Goal: Check status: Check status

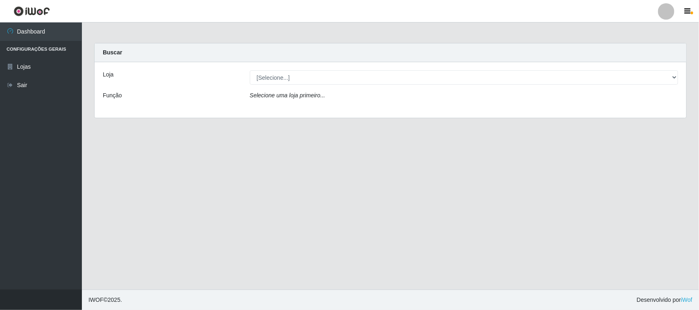
select select "515"
click at [250, 70] on select "[Selecione...] Hiper Queiroz - [GEOGRAPHIC_DATA]" at bounding box center [464, 77] width 428 height 14
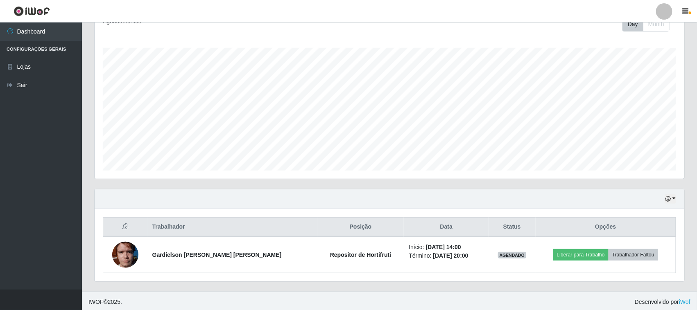
scroll to position [125, 0]
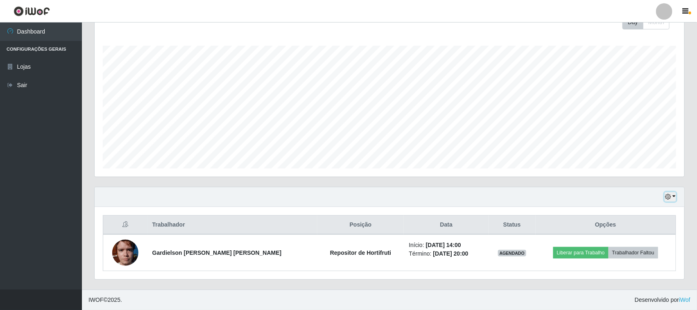
click at [671, 194] on icon "button" at bounding box center [668, 197] width 6 height 6
click at [627, 149] on button "3 dias" at bounding box center [643, 148] width 65 height 17
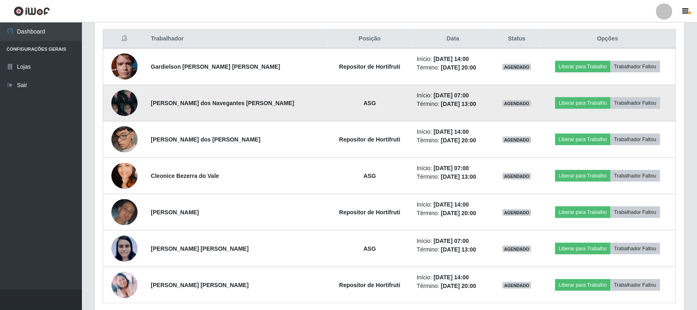
scroll to position [293, 0]
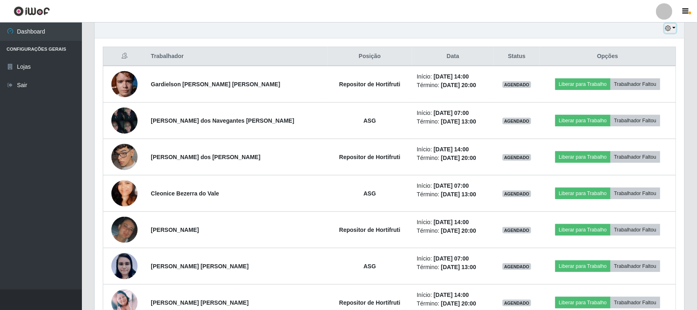
click at [674, 29] on button "button" at bounding box center [670, 28] width 11 height 9
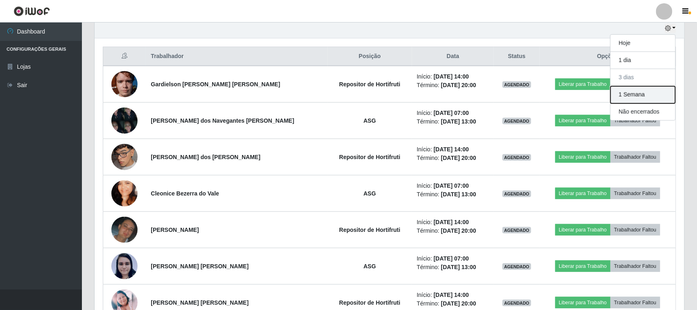
click at [643, 97] on button "1 Semana" at bounding box center [643, 94] width 65 height 17
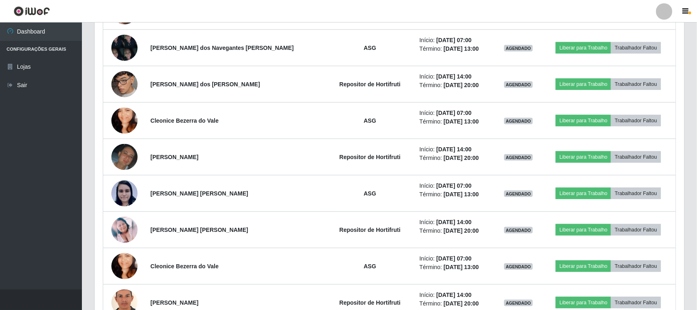
scroll to position [263, 0]
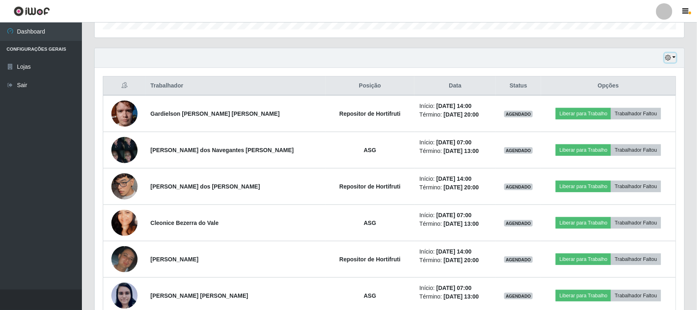
click at [666, 55] on icon "button" at bounding box center [668, 58] width 6 height 6
click at [674, 56] on button "button" at bounding box center [670, 57] width 11 height 9
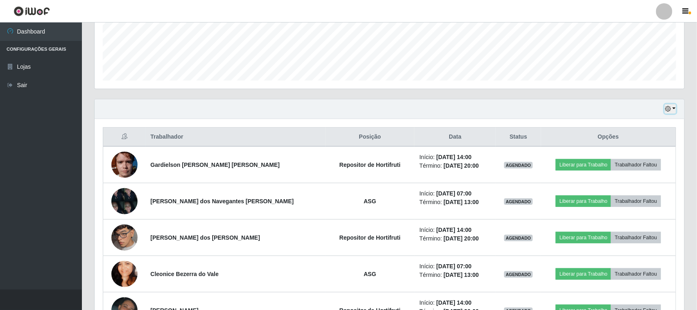
scroll to position [59, 0]
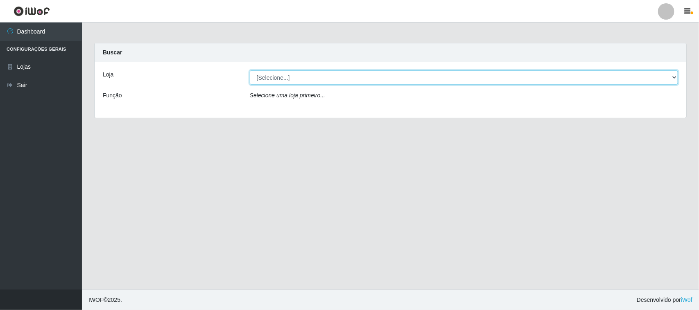
click at [293, 79] on select "[Selecione...] Hiper Queiroz - [GEOGRAPHIC_DATA]" at bounding box center [464, 77] width 428 height 14
select select "515"
click at [250, 70] on select "[Selecione...] Hiper Queiroz - [GEOGRAPHIC_DATA]" at bounding box center [464, 77] width 428 height 14
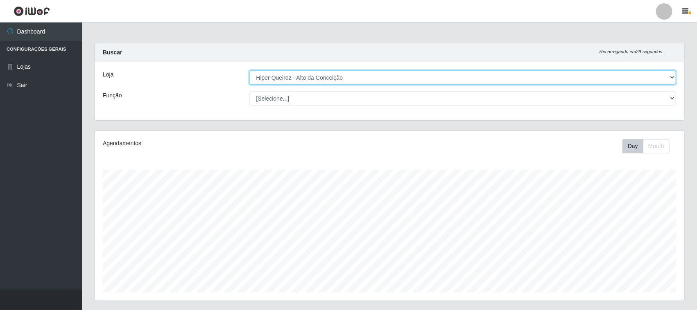
scroll to position [170, 590]
